Goal: Information Seeking & Learning: Check status

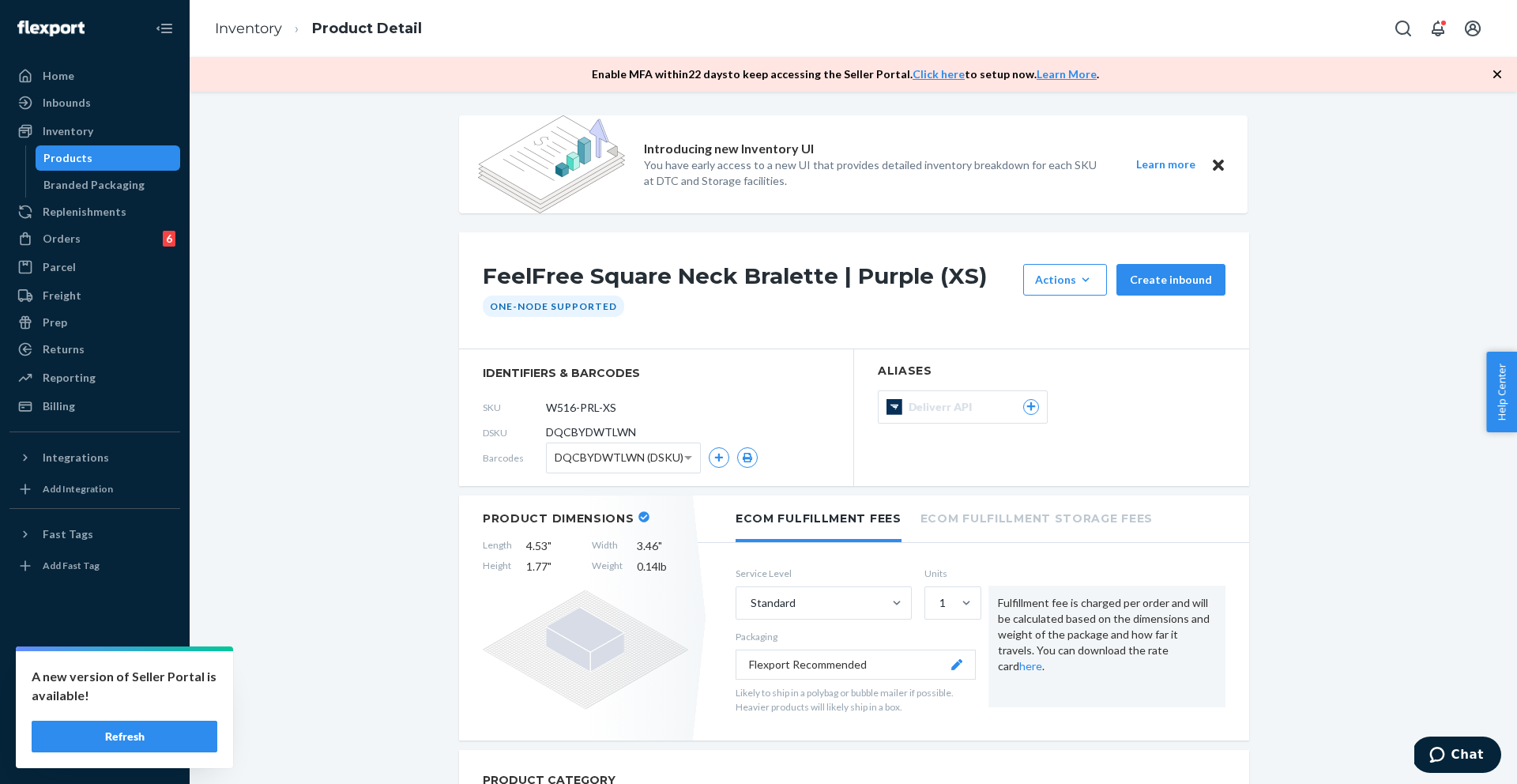
scroll to position [750, 0]
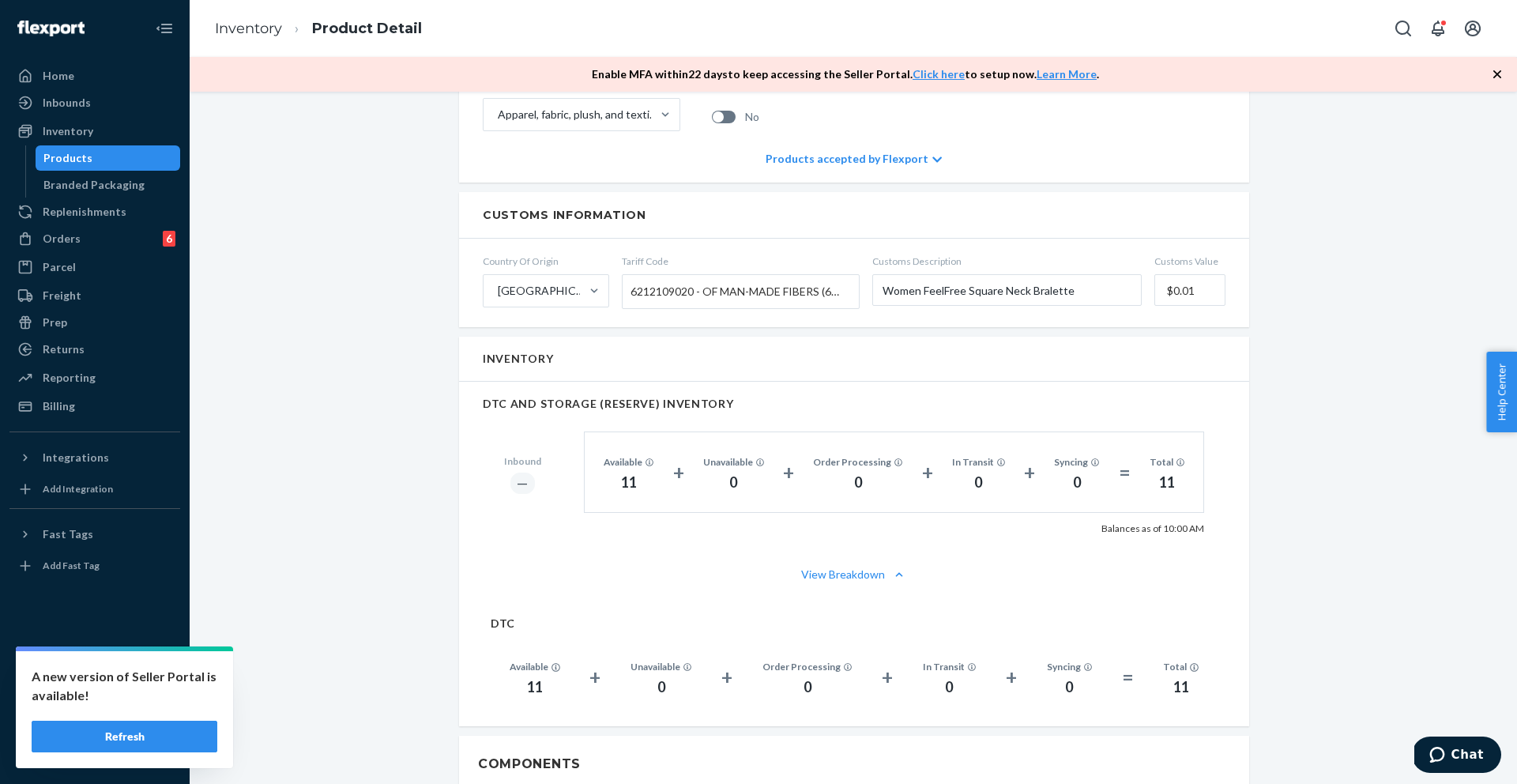
click at [1407, 245] on div "Introducing new Inventory UI You have early access to a new UI that provides de…" at bounding box center [853, 416] width 1304 height 2101
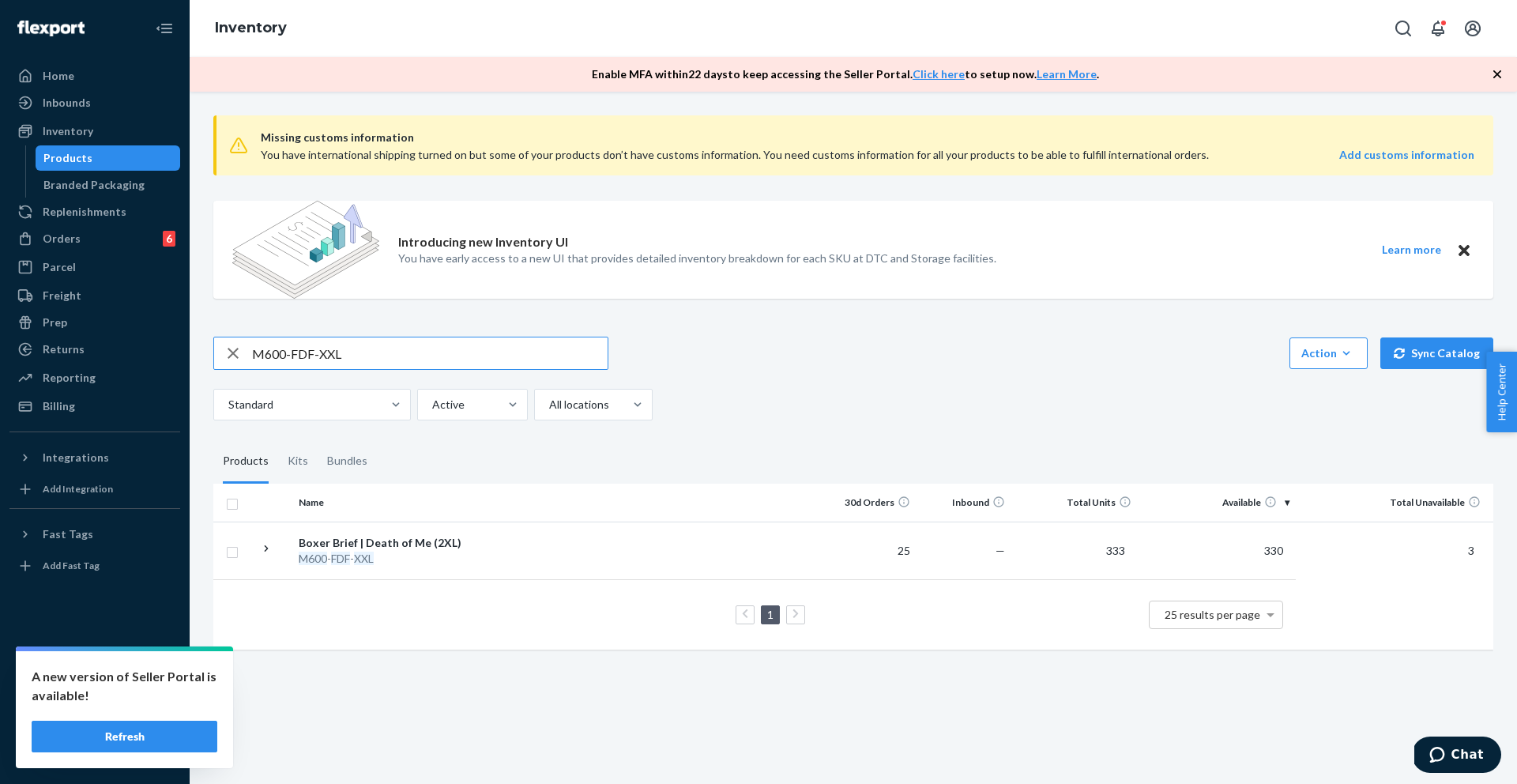
click at [356, 355] on input "M600-FDF-XXL" at bounding box center [429, 353] width 356 height 32
type input "m620-gsk-xl"
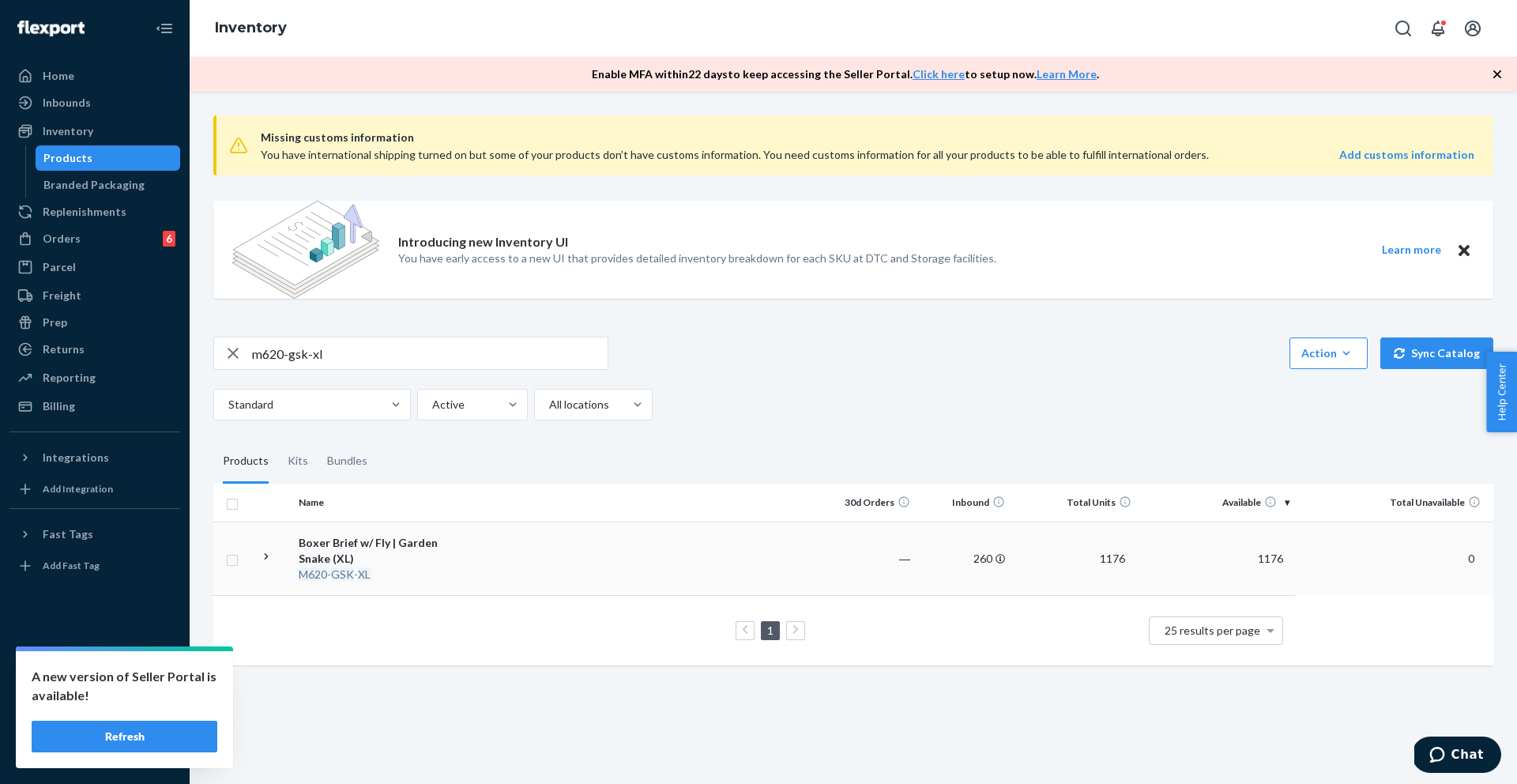
click at [395, 544] on div "Boxer Brief w/ Fly | Garden Snake (XL)" at bounding box center [381, 551] width 165 height 32
